Goal: Task Accomplishment & Management: Use online tool/utility

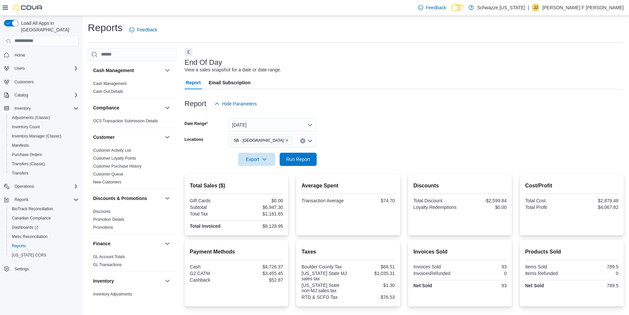
scroll to position [87, 0]
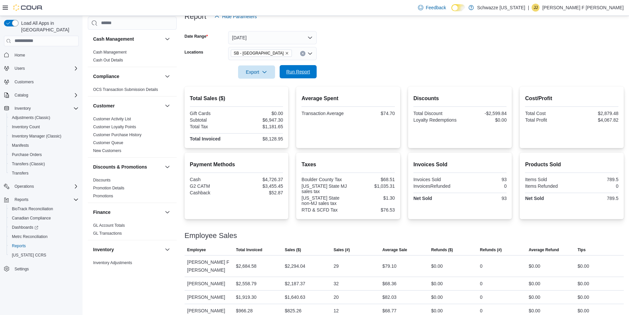
click at [298, 68] on span "Run Report" at bounding box center [298, 71] width 29 height 13
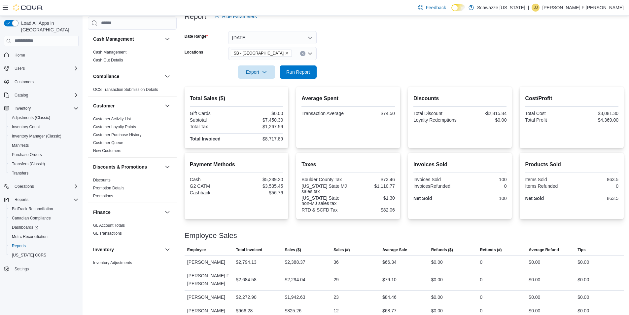
click at [264, 55] on span "SB - [GEOGRAPHIC_DATA]" at bounding box center [261, 53] width 55 height 7
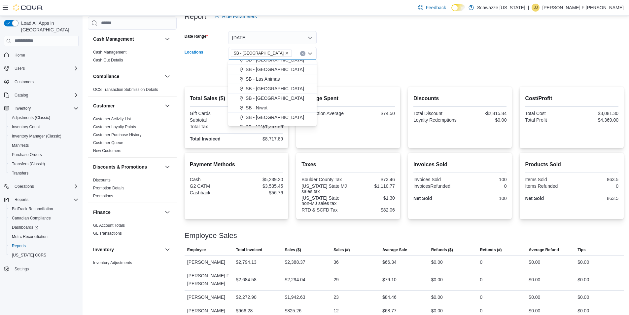
scroll to position [198, 0]
click at [270, 104] on span "SB - [GEOGRAPHIC_DATA]" at bounding box center [275, 106] width 58 height 7
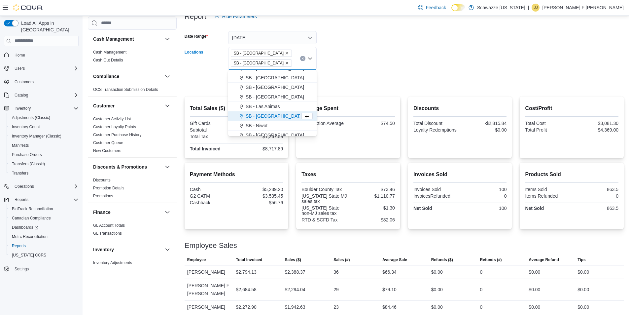
click at [285, 54] on icon "Remove SB - Longmont from selection in this group" at bounding box center [287, 53] width 4 height 4
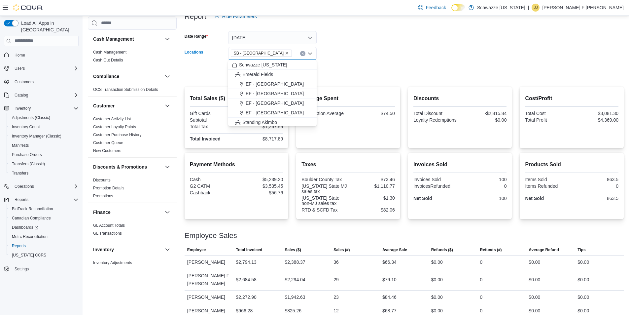
drag, startPoint x: 335, startPoint y: 54, endPoint x: 325, endPoint y: 63, distance: 13.3
click at [335, 55] on form "Date Range [DATE] Locations SB - [GEOGRAPHIC_DATA] Combo box. Selected. SB - [G…" at bounding box center [404, 50] width 439 height 55
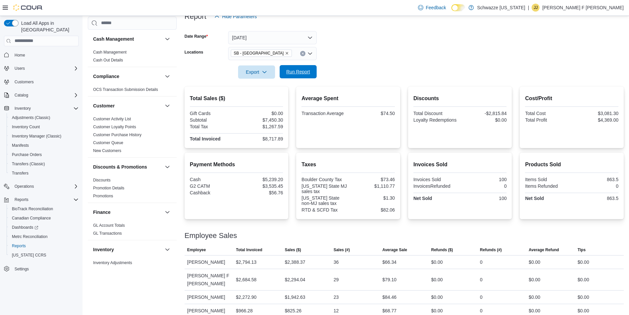
click at [298, 72] on span "Run Report" at bounding box center [298, 71] width 24 height 7
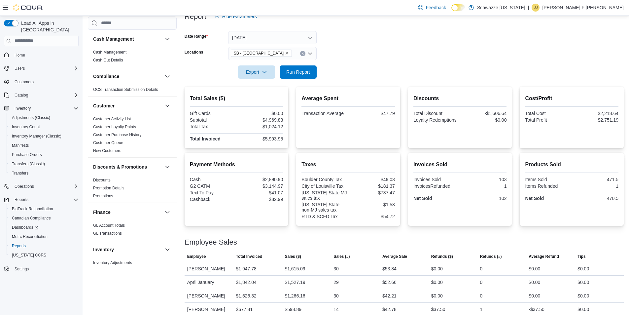
click at [285, 53] on icon "Remove SB - Louisville from selection in this group" at bounding box center [287, 53] width 4 height 4
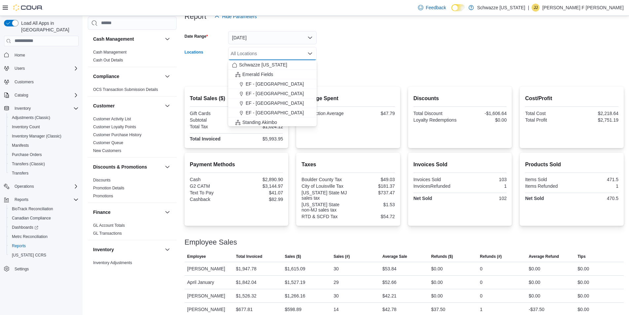
click at [259, 54] on div "All Locations" at bounding box center [272, 53] width 89 height 13
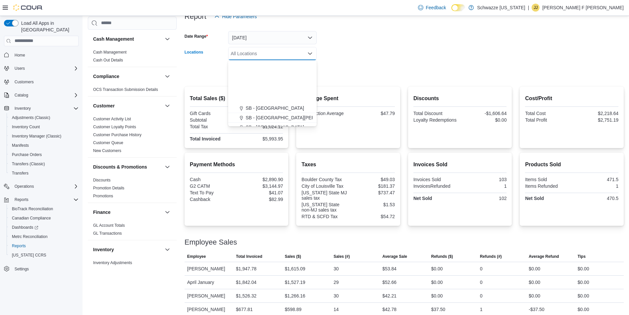
scroll to position [198, 0]
click at [268, 104] on span "SB - [GEOGRAPHIC_DATA]" at bounding box center [275, 106] width 58 height 7
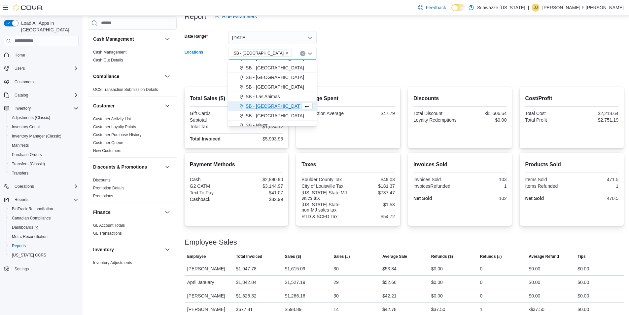
click at [373, 54] on form "Date Range [DATE] Locations SB - [GEOGRAPHIC_DATA] Combo box. Selected. SB - [G…" at bounding box center [404, 50] width 439 height 55
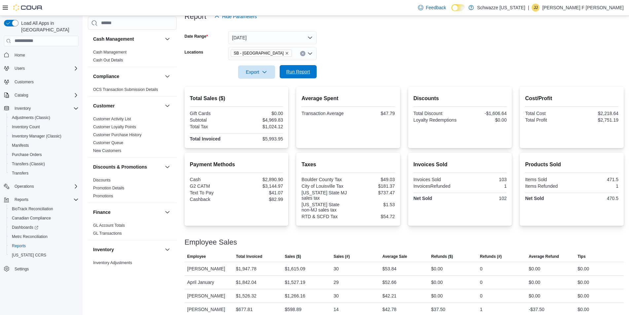
click at [310, 69] on span "Run Report" at bounding box center [298, 71] width 24 height 7
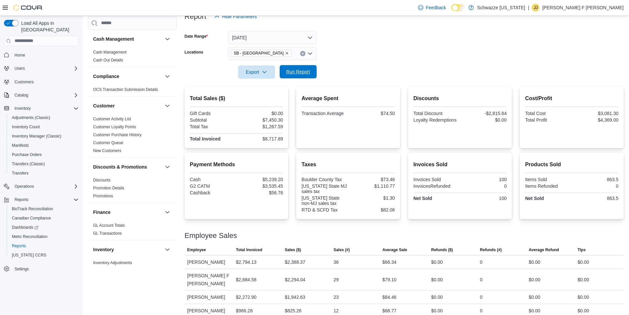
click at [297, 76] on span "Run Report" at bounding box center [298, 71] width 29 height 13
click at [34, 169] on div "Transfers" at bounding box center [43, 173] width 69 height 8
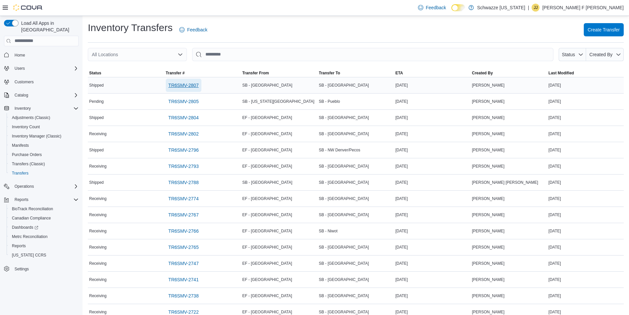
click at [199, 84] on span "TR6SMV-2807" at bounding box center [183, 85] width 30 height 7
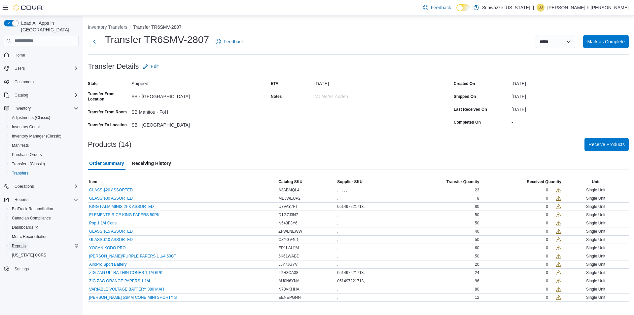
click at [19, 243] on span "Reports" at bounding box center [19, 245] width 14 height 5
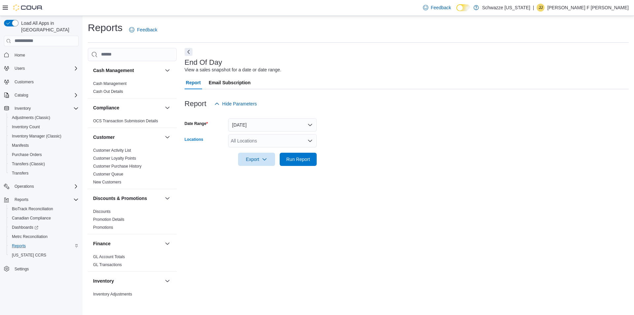
click at [255, 138] on div "All Locations" at bounding box center [272, 140] width 89 height 13
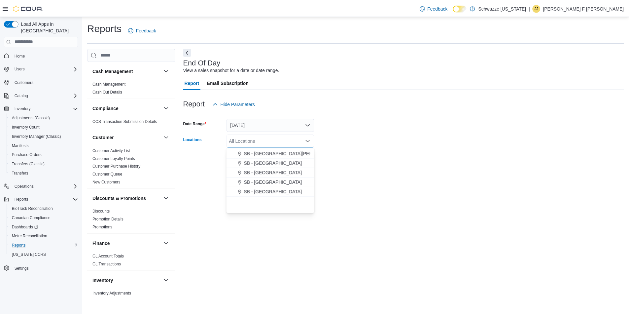
scroll to position [198, 0]
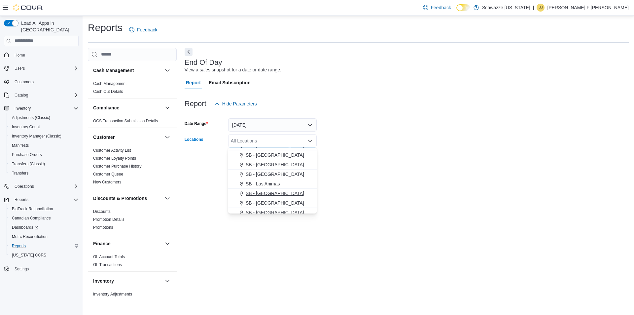
click at [268, 193] on span "SB - [GEOGRAPHIC_DATA]" at bounding box center [275, 193] width 58 height 7
click at [379, 176] on div "End Of Day View a sales snapshot for a date or date range. Report Email Subscri…" at bounding box center [407, 172] width 444 height 249
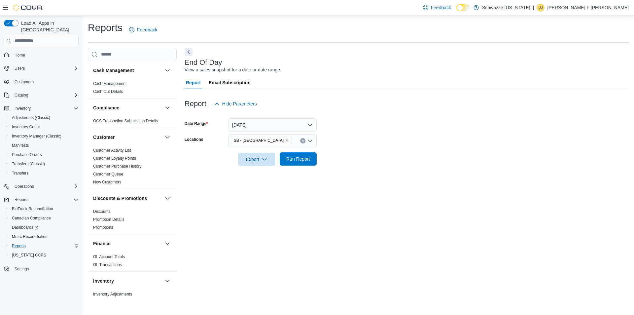
click at [302, 157] on span "Run Report" at bounding box center [298, 159] width 24 height 7
